Goal: Task Accomplishment & Management: Manage account settings

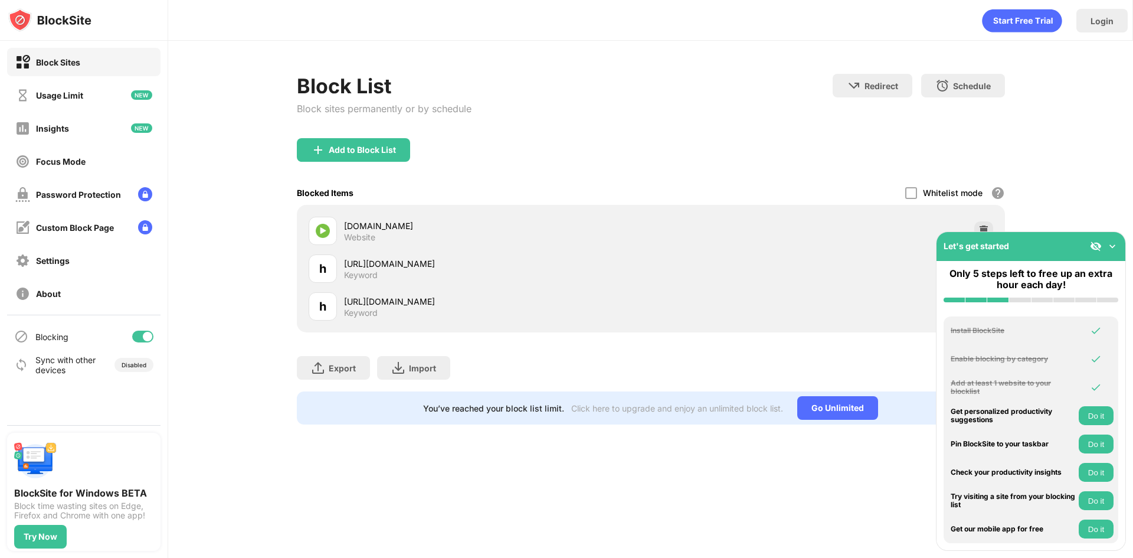
click at [1113, 245] on img at bounding box center [1113, 246] width 12 height 12
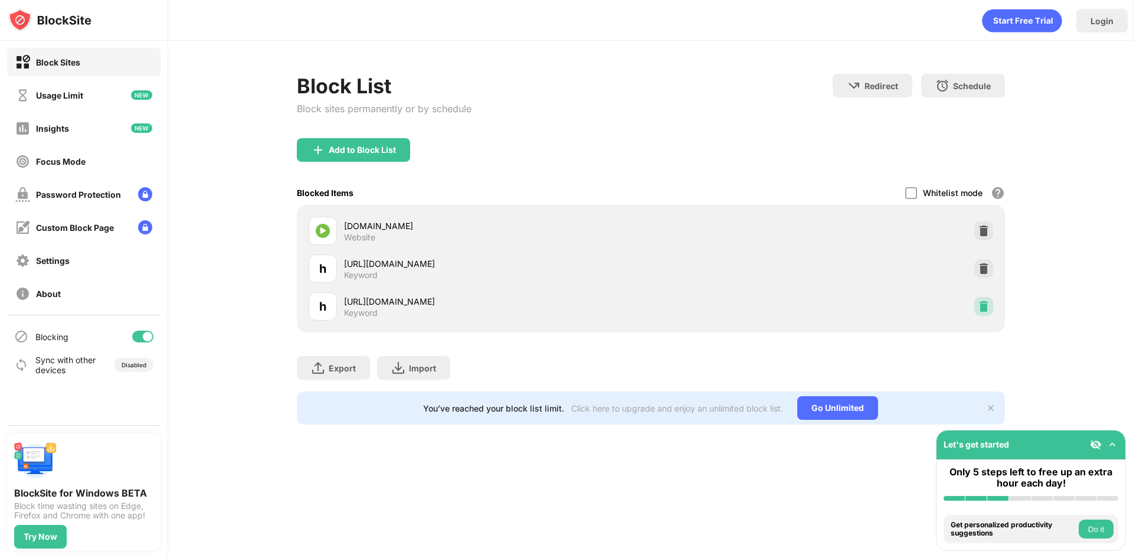
click at [982, 308] on img at bounding box center [984, 306] width 12 height 12
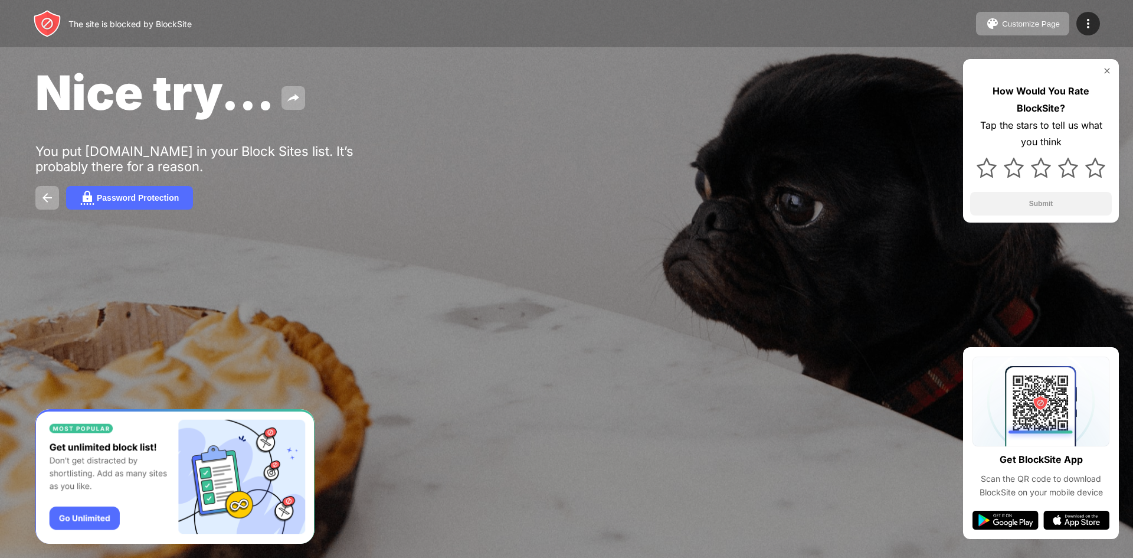
click at [1105, 70] on img at bounding box center [1106, 70] width 9 height 9
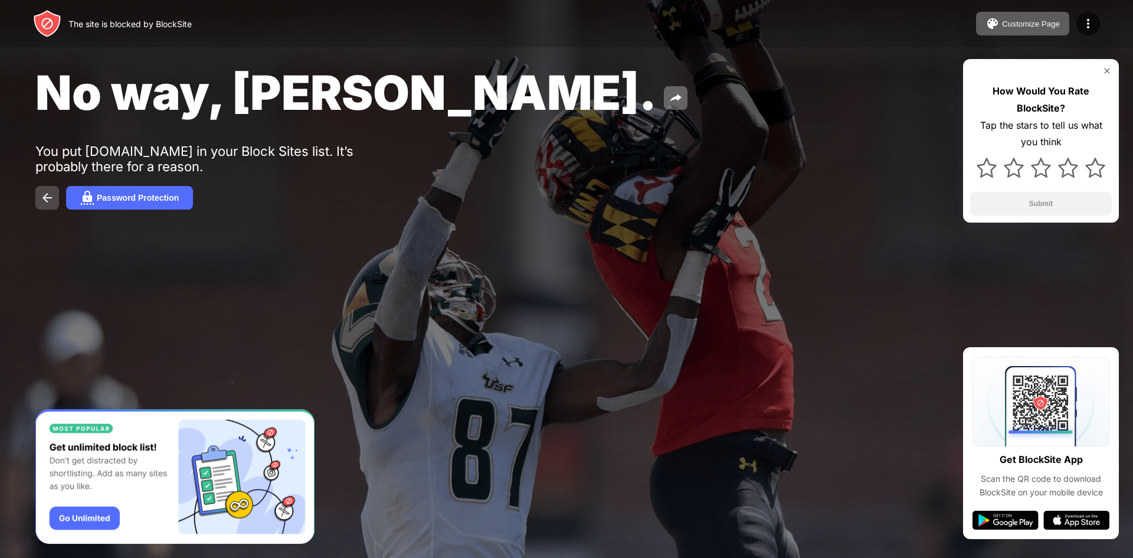
click at [48, 205] on button at bounding box center [47, 198] width 24 height 24
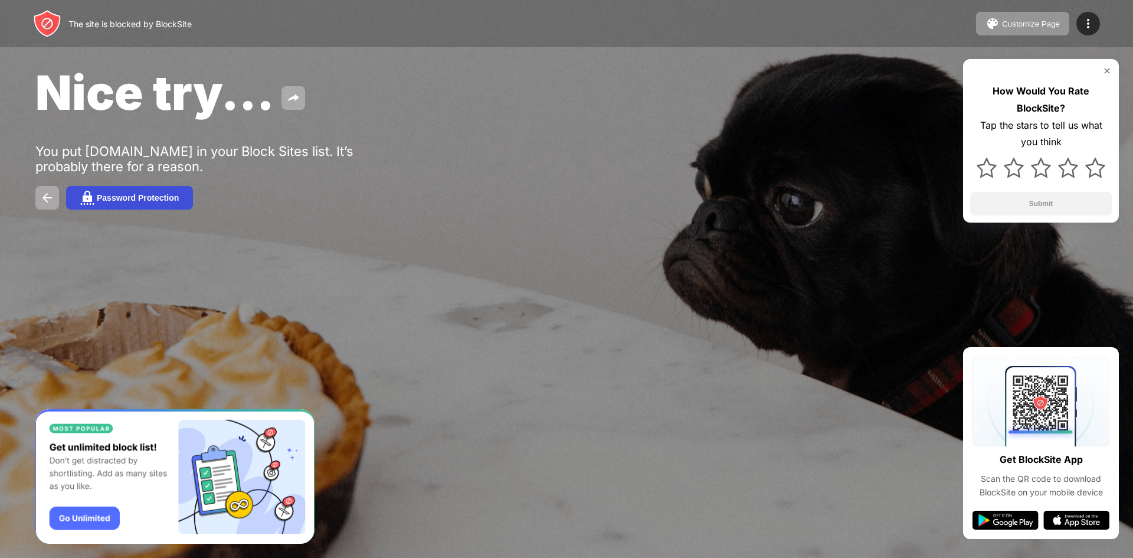
click at [127, 199] on div "Password Protection" at bounding box center [138, 197] width 82 height 9
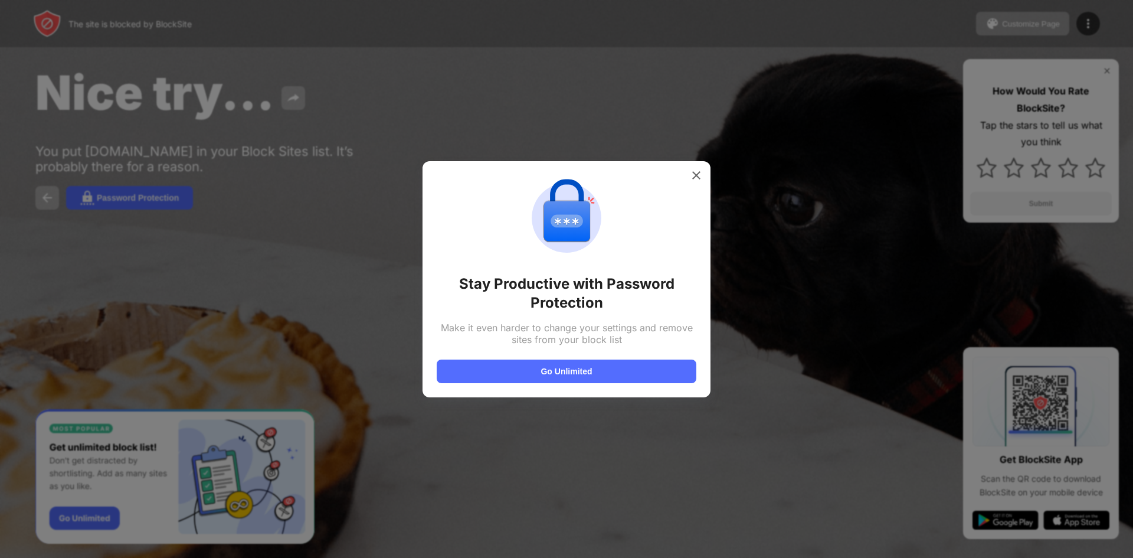
click at [704, 166] on div "Stay Productive with Password Protection Make it even harder to change your set…" at bounding box center [567, 279] width 288 height 236
click at [692, 183] on div at bounding box center [696, 175] width 19 height 19
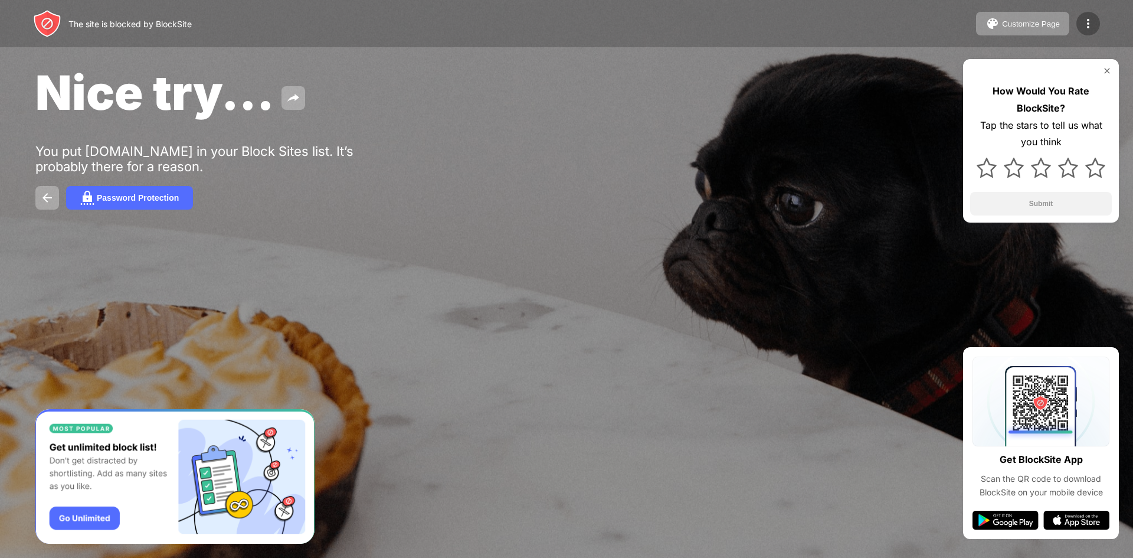
click at [1080, 32] on div at bounding box center [1088, 24] width 24 height 24
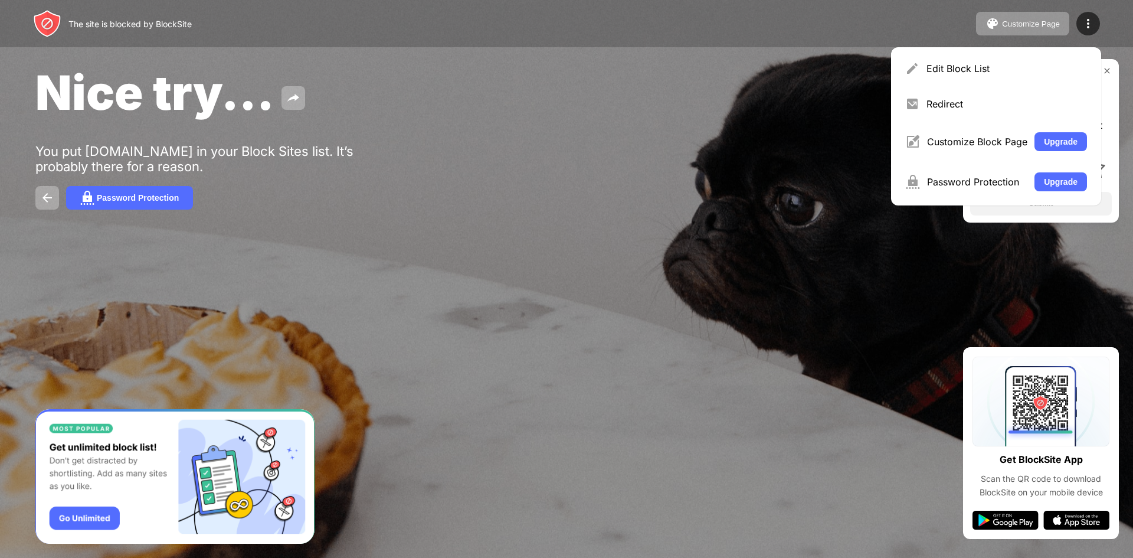
click at [924, 343] on div at bounding box center [566, 279] width 1133 height 558
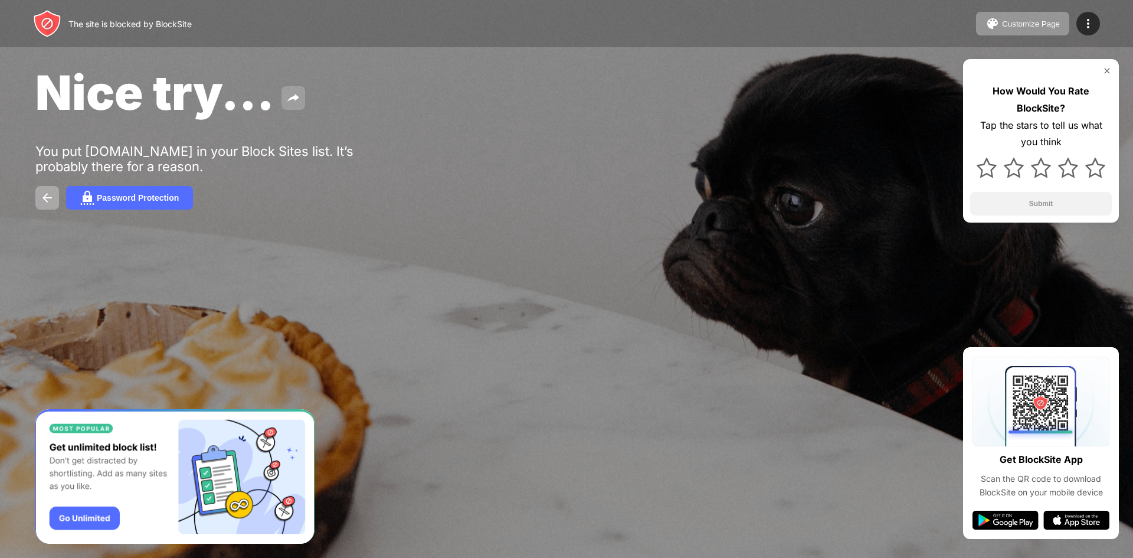
click at [283, 102] on button at bounding box center [294, 98] width 24 height 24
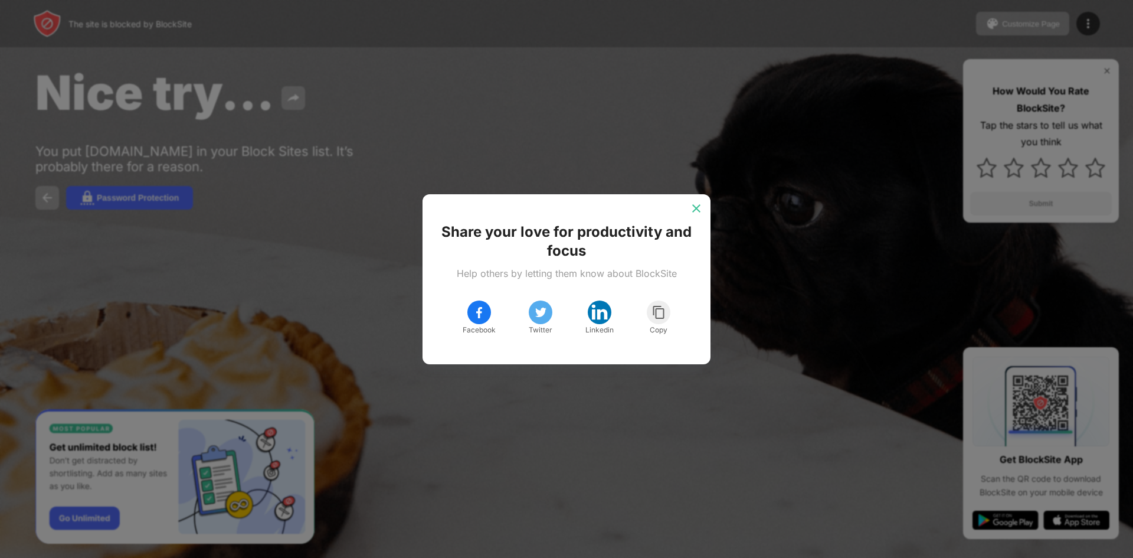
click at [700, 217] on div at bounding box center [696, 208] width 19 height 19
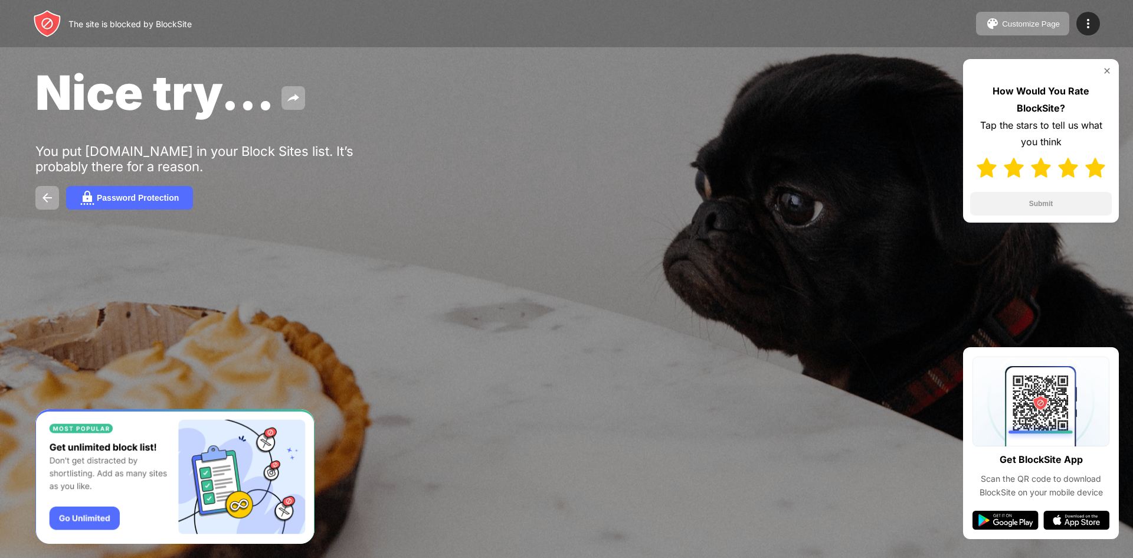
click at [1097, 150] on div at bounding box center [1041, 167] width 142 height 34
click at [1064, 174] on img at bounding box center [1068, 168] width 20 height 20
click at [1049, 208] on button "Submit" at bounding box center [1041, 204] width 142 height 24
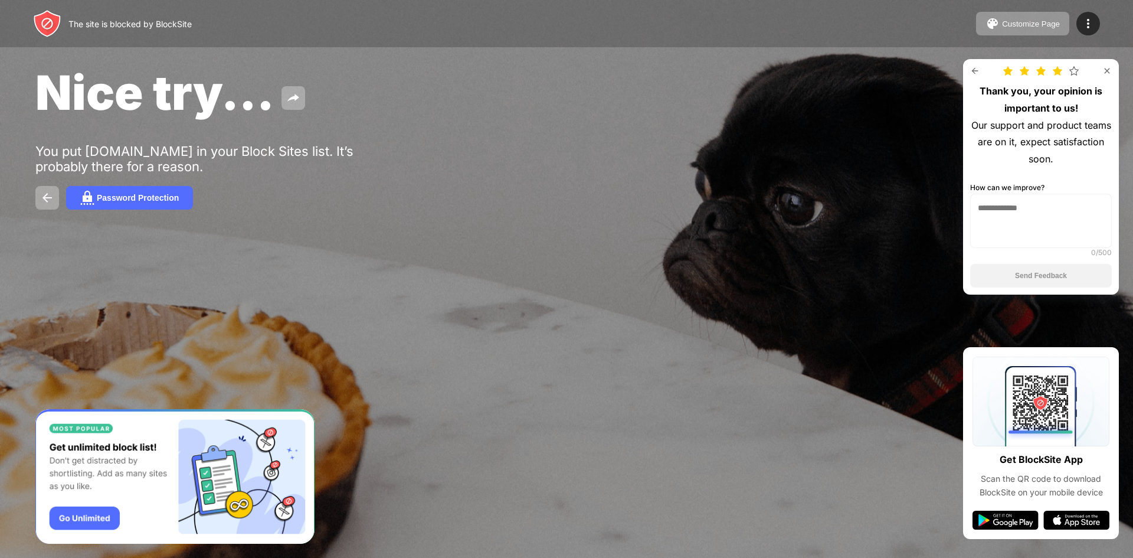
click at [1015, 204] on textarea at bounding box center [1041, 221] width 142 height 54
drag, startPoint x: 1040, startPoint y: 228, endPoint x: 1043, endPoint y: 237, distance: 9.5
click at [1040, 229] on textarea "***" at bounding box center [1041, 221] width 142 height 54
type textarea "***"
click at [1045, 266] on button "Send Feedback" at bounding box center [1041, 276] width 142 height 24
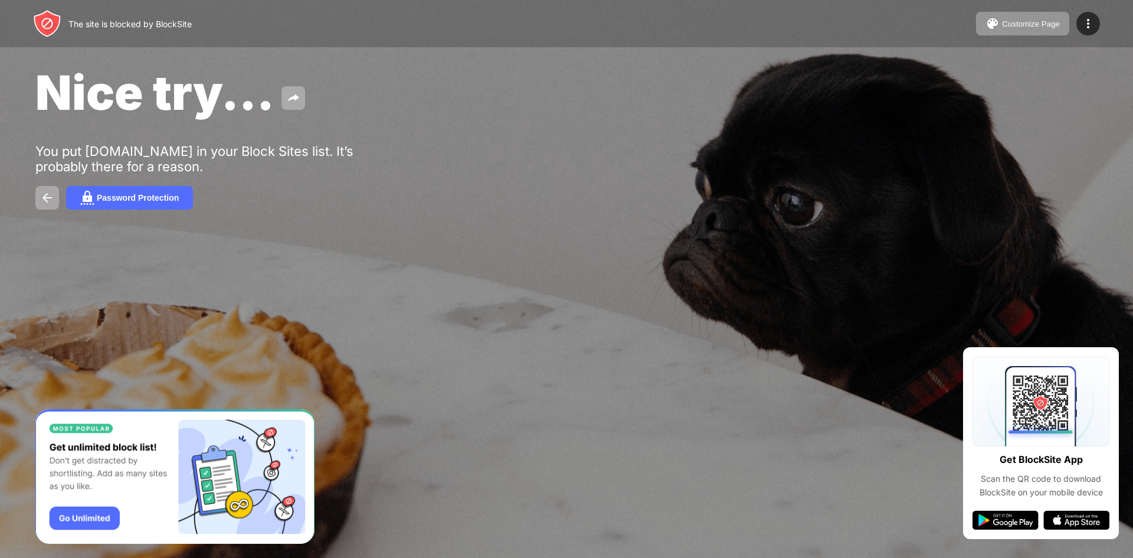
drag, startPoint x: 872, startPoint y: 267, endPoint x: 891, endPoint y: 264, distance: 18.6
click at [886, 260] on div "The site is blocked by BlockSite Customize Page Edit Block List Redirect Custom…" at bounding box center [566, 279] width 1133 height 558
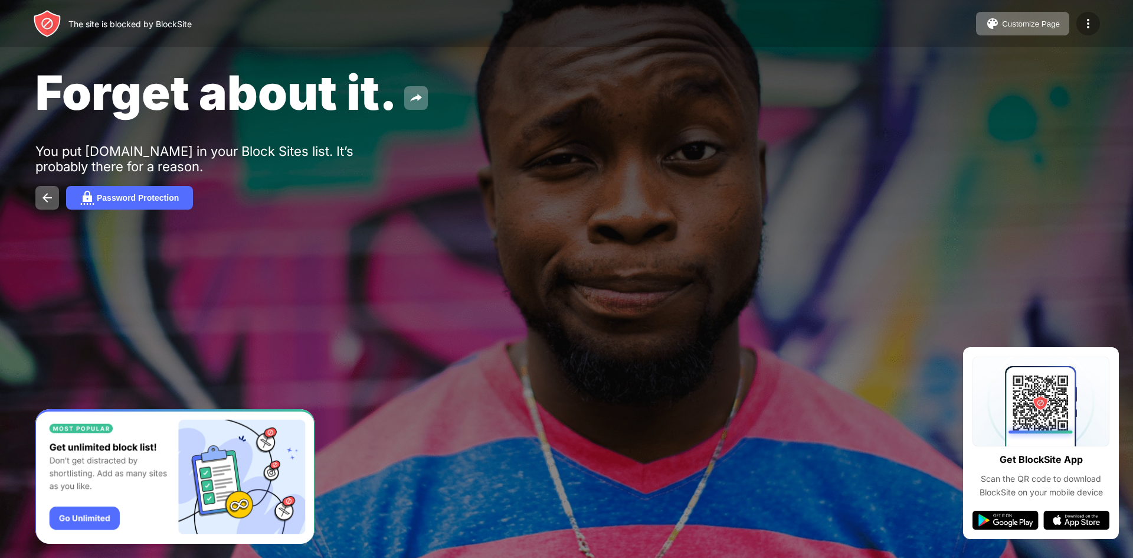
click at [1081, 32] on div at bounding box center [1088, 24] width 24 height 24
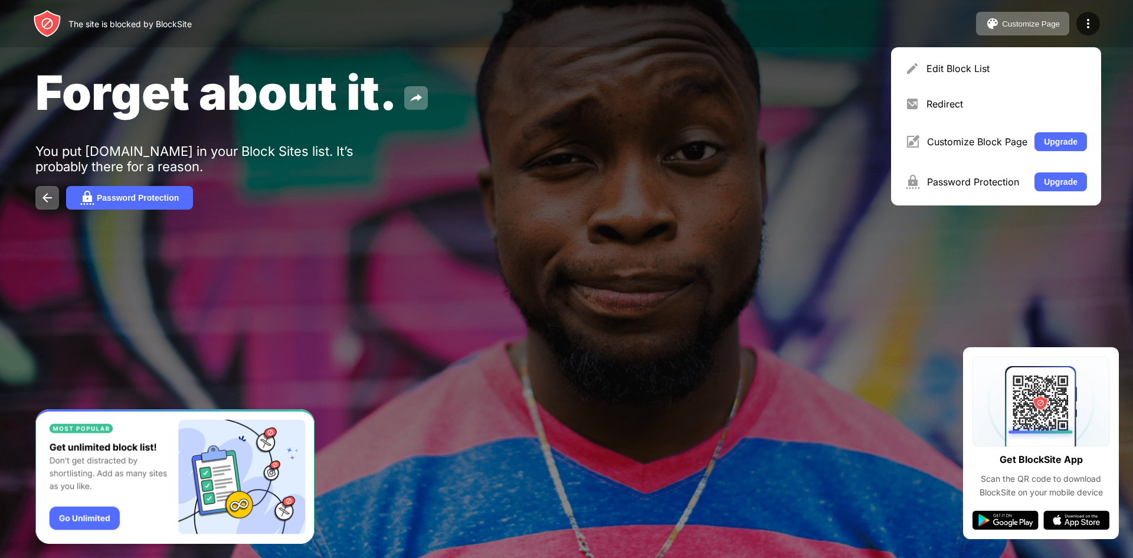
click at [956, 98] on div "Redirect" at bounding box center [996, 104] width 196 height 28
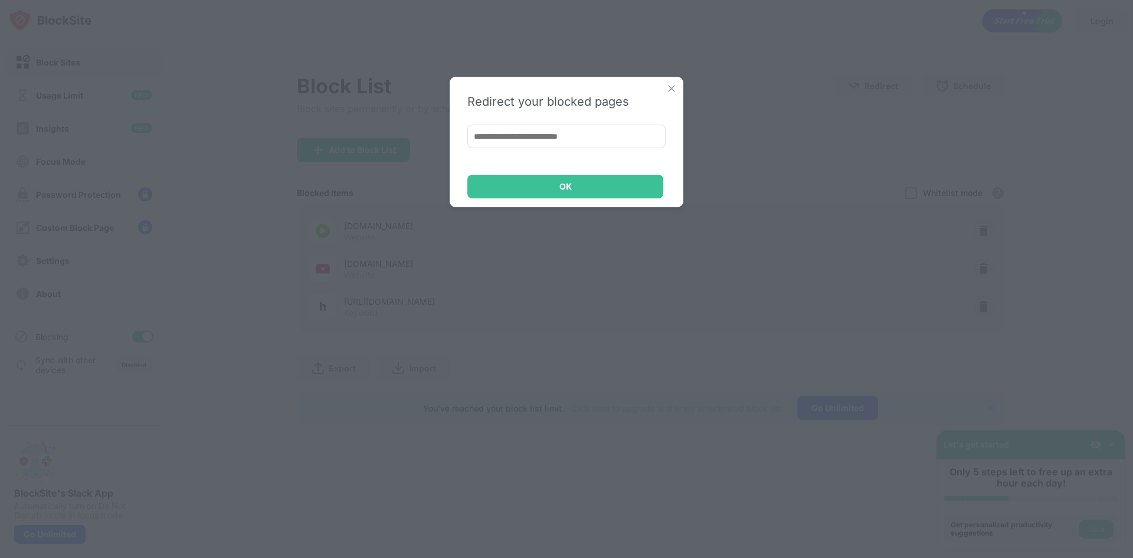
click at [675, 87] on img at bounding box center [672, 89] width 12 height 12
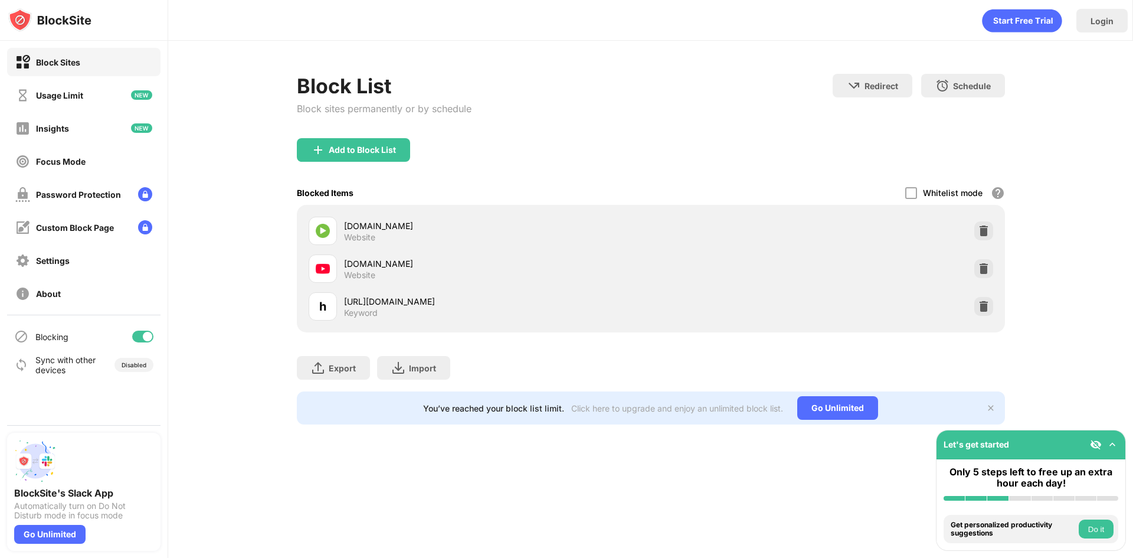
click at [415, 235] on div "[DOMAIN_NAME] Website" at bounding box center [497, 231] width 307 height 23
click at [397, 231] on div "[DOMAIN_NAME]" at bounding box center [497, 226] width 307 height 12
click at [362, 240] on div "Website" at bounding box center [359, 237] width 31 height 11
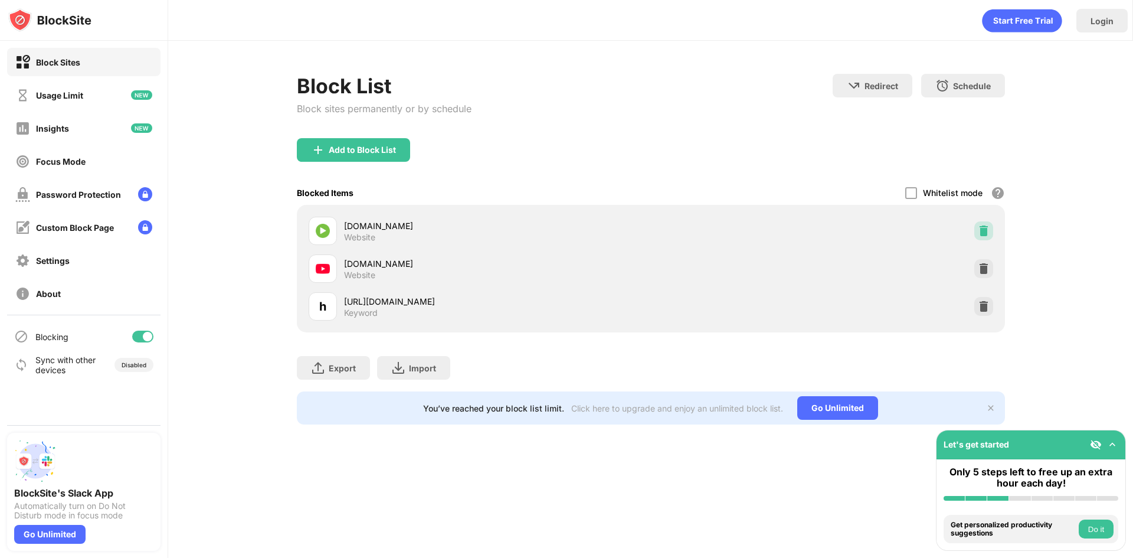
click at [977, 234] on div at bounding box center [983, 230] width 19 height 19
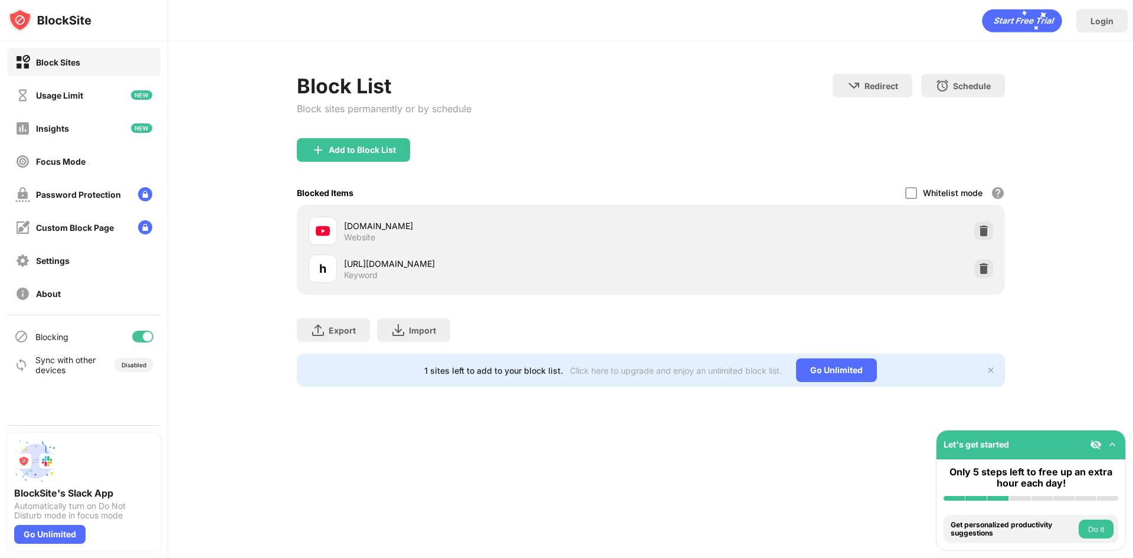
click at [973, 243] on div "[DOMAIN_NAME] Website" at bounding box center [651, 231] width 694 height 38
click at [978, 233] on img at bounding box center [984, 231] width 12 height 12
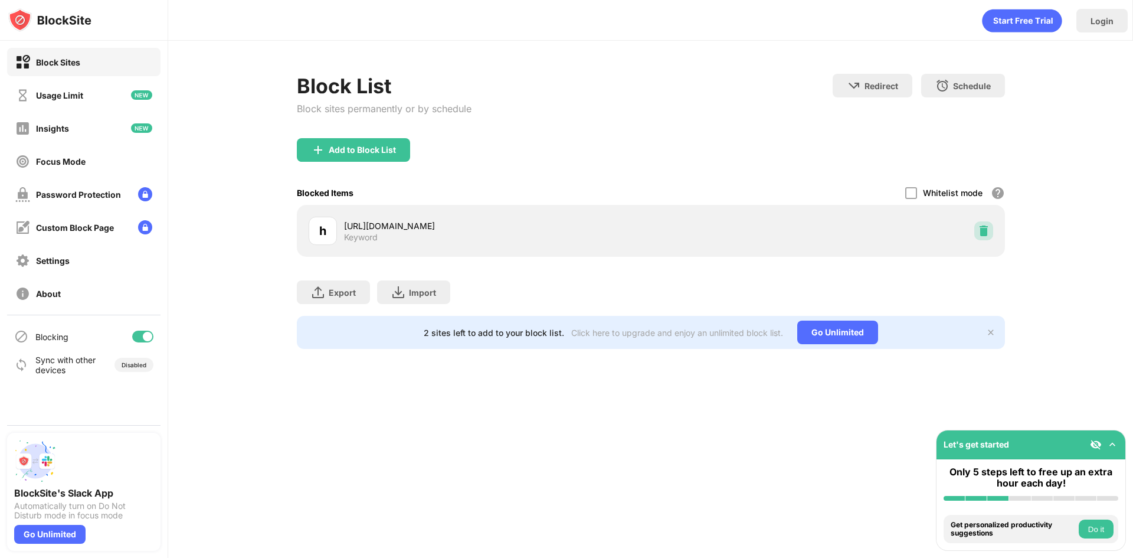
click at [978, 233] on img at bounding box center [984, 231] width 12 height 12
